Goal: Navigation & Orientation: Locate item on page

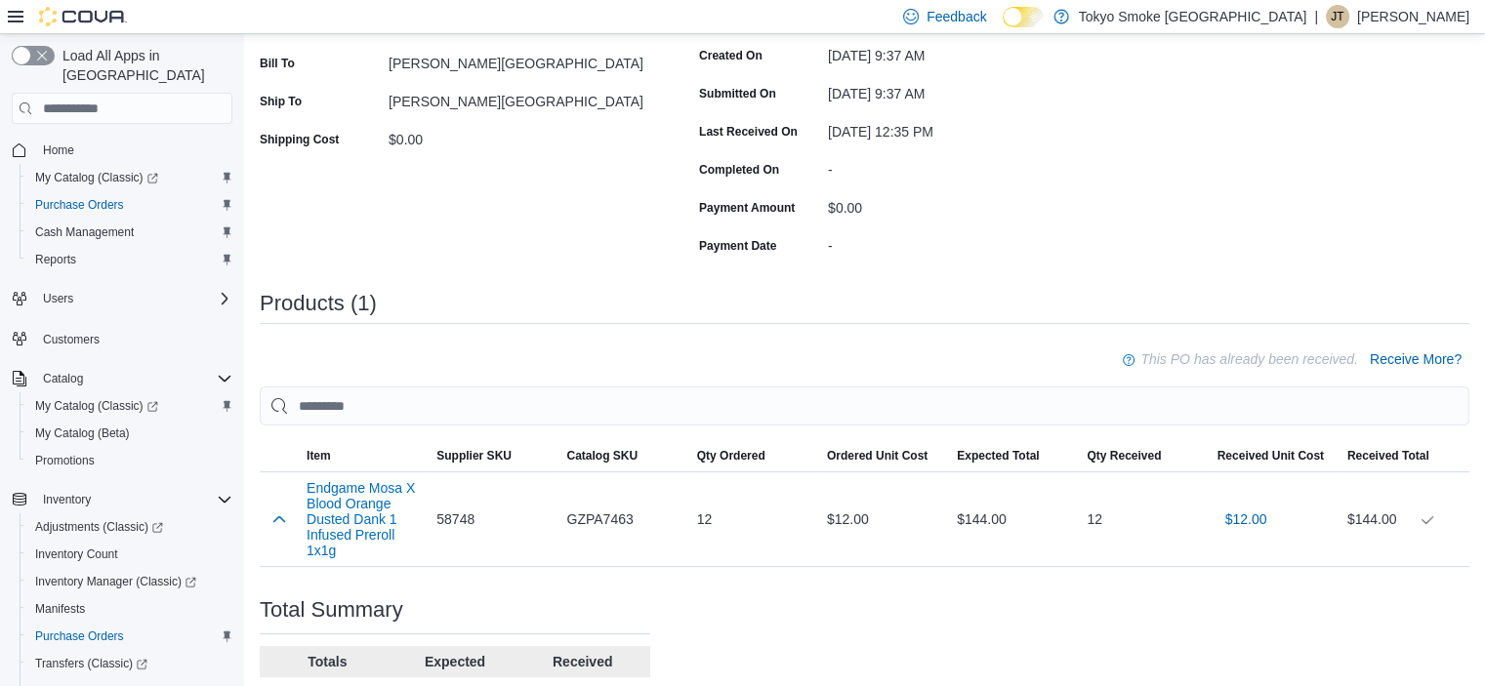
scroll to position [494, 0]
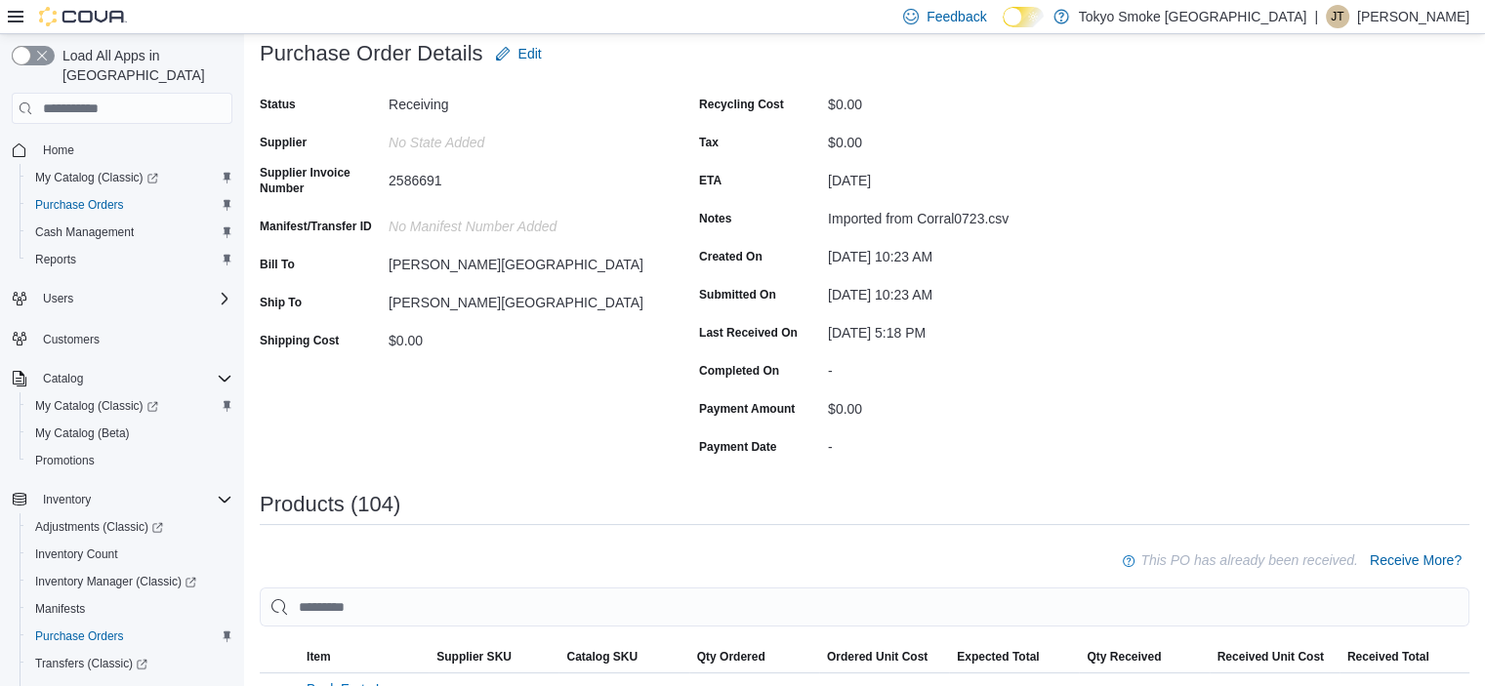
scroll to position [195, 0]
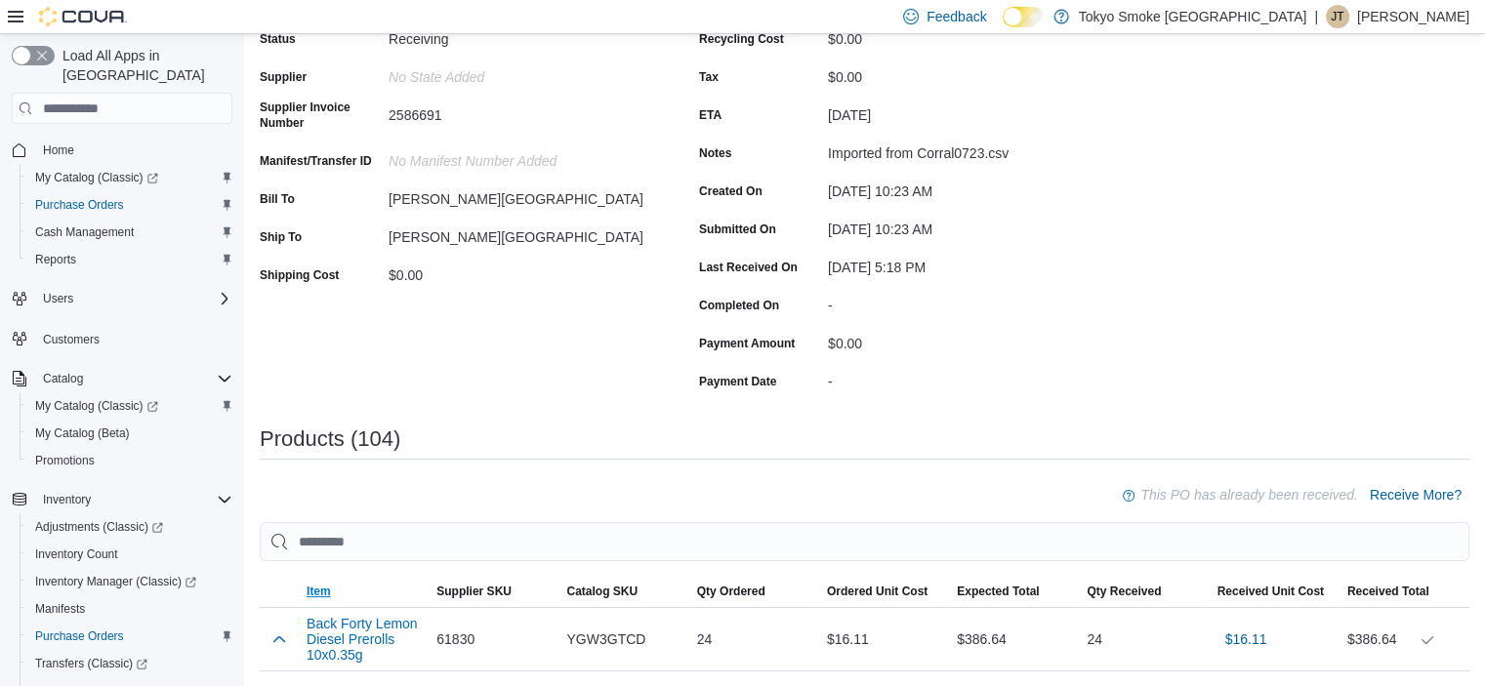
click at [309, 593] on span "Item" at bounding box center [319, 592] width 24 height 16
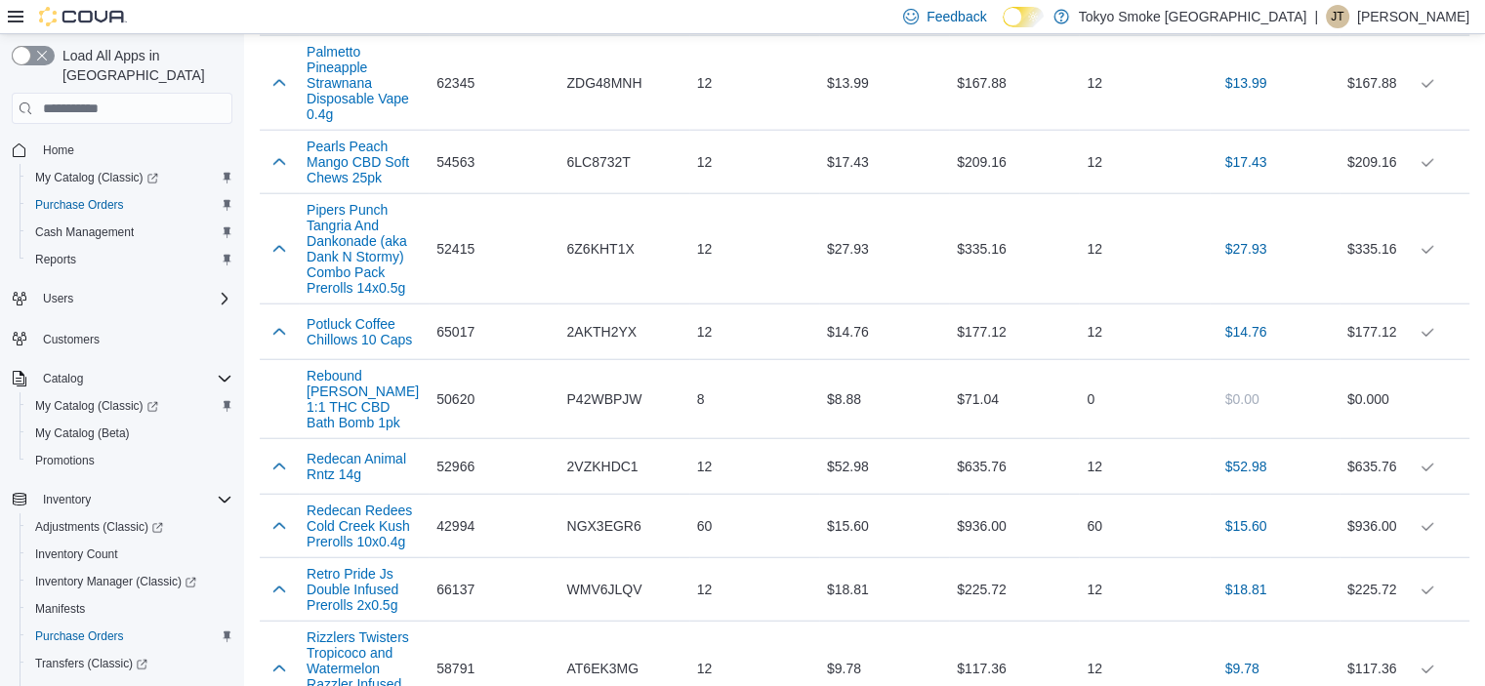
scroll to position [4979, 0]
